Goal: Browse casually: Explore the website without a specific task or goal

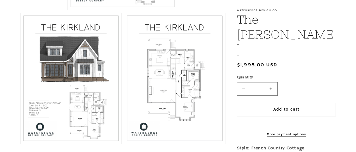
scroll to position [275, 0]
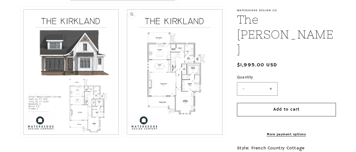
click at [124, 137] on button "Open media 3 in modal" at bounding box center [124, 137] width 0 height 0
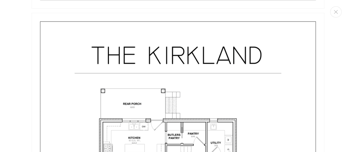
scroll to position [758, 0]
click at [335, 11] on icon "Close" at bounding box center [335, 12] width 4 height 4
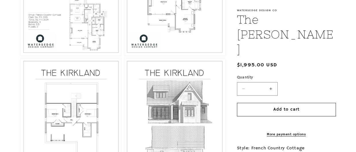
scroll to position [358, 0]
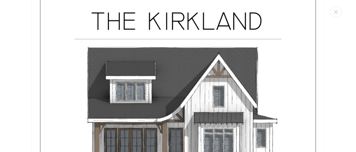
scroll to position [404, 0]
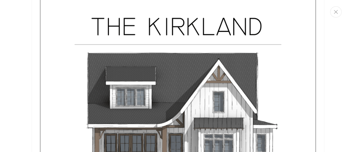
click at [334, 11] on icon "Close" at bounding box center [335, 12] width 4 height 4
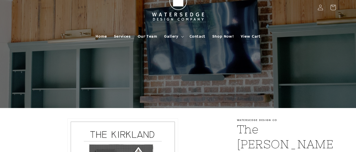
scroll to position [0, 0]
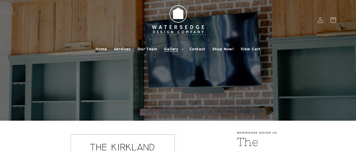
click at [182, 50] on summary "Gallery" at bounding box center [172, 49] width 25 height 12
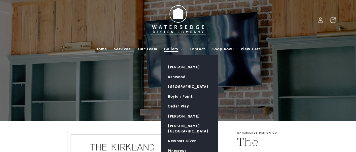
click at [172, 49] on span "Gallery" at bounding box center [171, 48] width 14 height 5
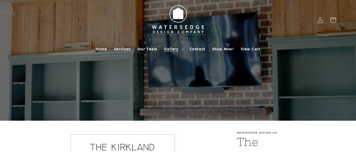
click at [172, 49] on span "Gallery" at bounding box center [171, 48] width 14 height 5
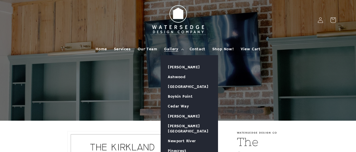
click at [180, 31] on img at bounding box center [177, 20] width 63 height 36
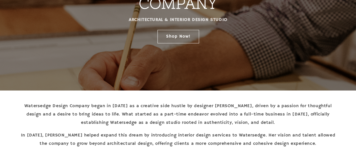
scroll to position [126, 0]
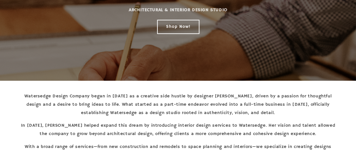
click at [180, 29] on link "Shop Now!" at bounding box center [178, 26] width 42 height 13
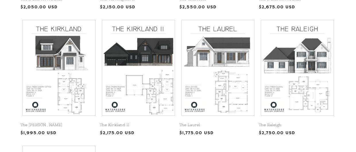
scroll to position [257, 0]
